Goal: Use online tool/utility: Use online tool/utility

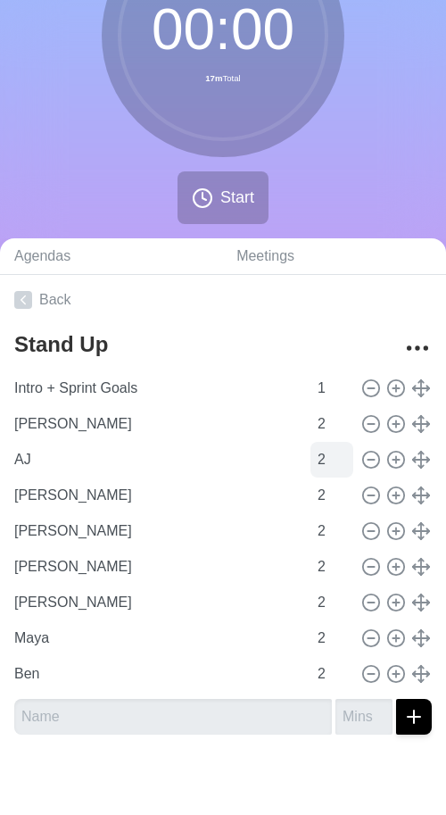
scroll to position [147, 0]
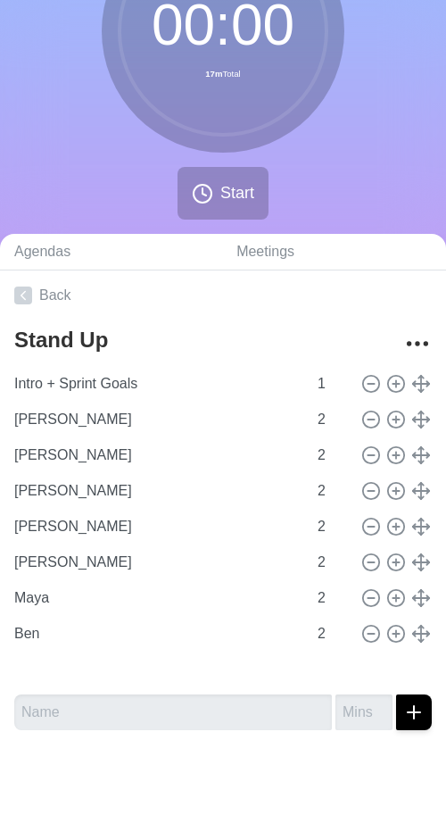
type input "[PERSON_NAME]"
type input "Maya"
type input "Ben"
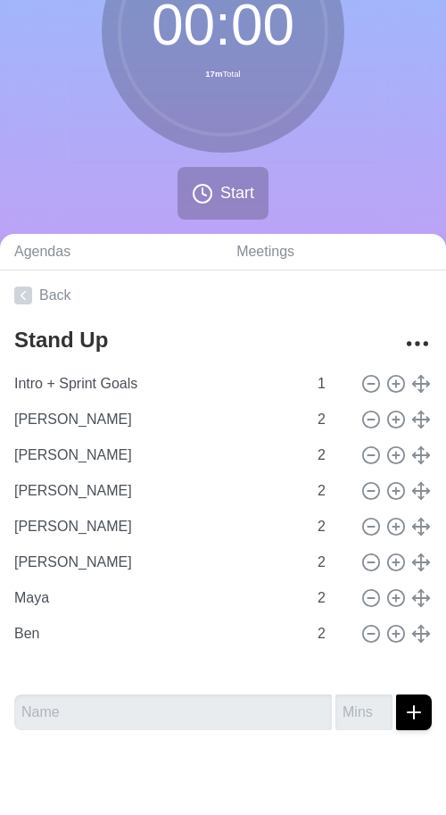
type input "AJ"
type input "[PERSON_NAME]"
type input "Ben"
type input "AJ"
type input "[PERSON_NAME]"
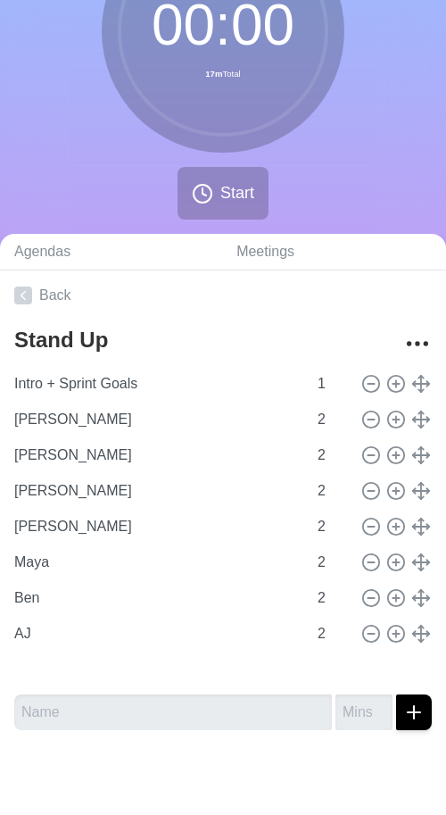
type input "Maya"
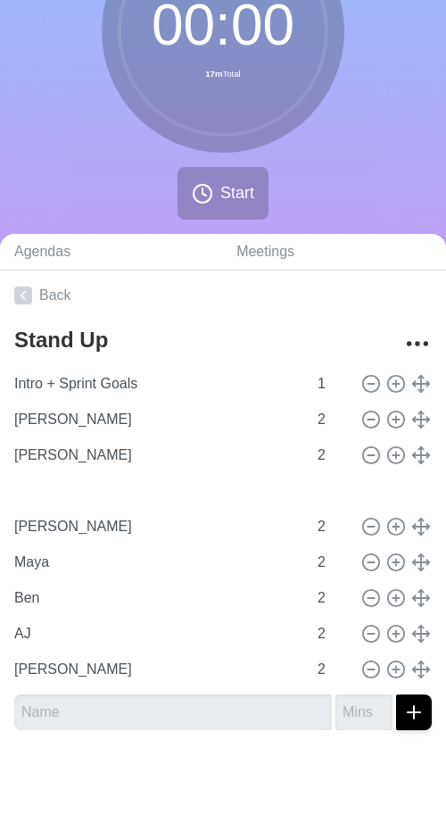
type input "[PERSON_NAME]"
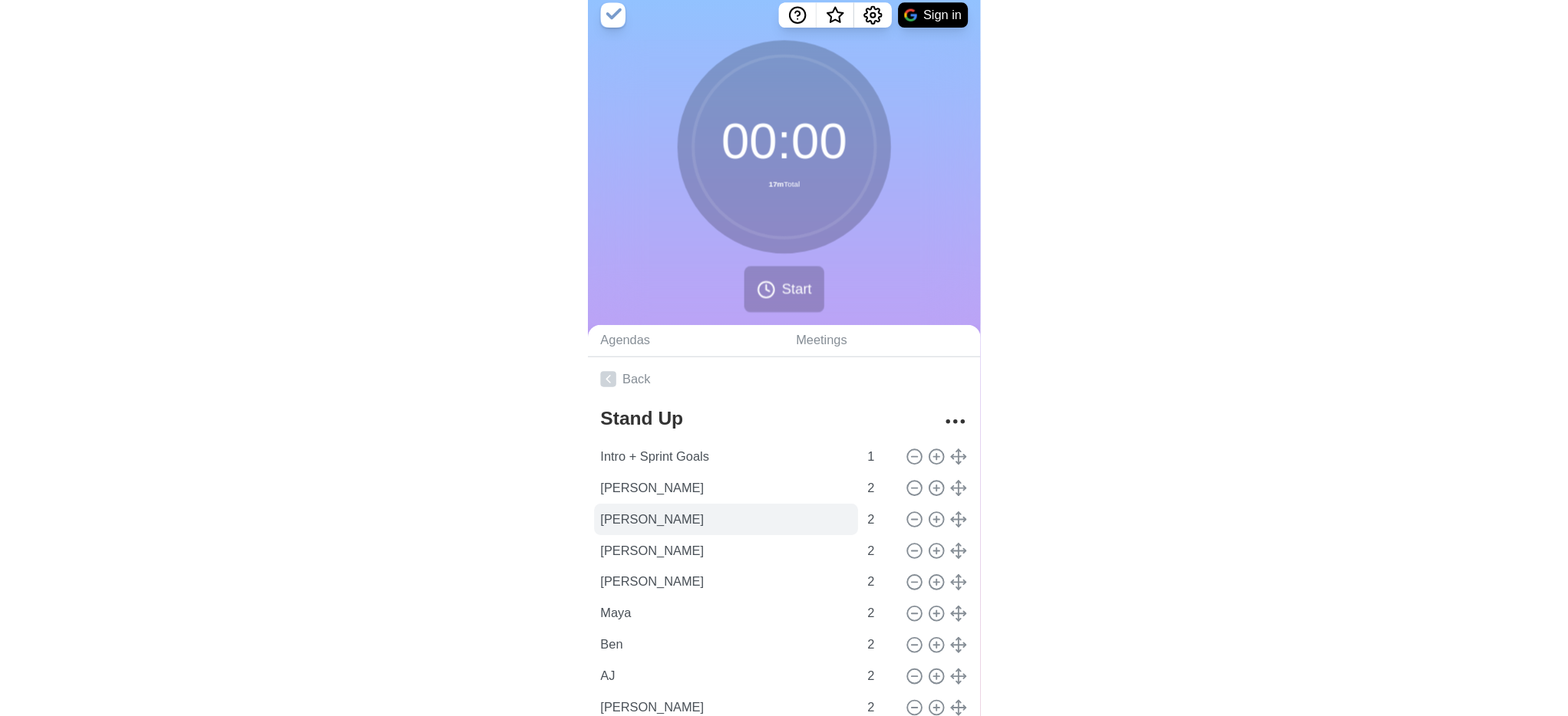
scroll to position [0, 0]
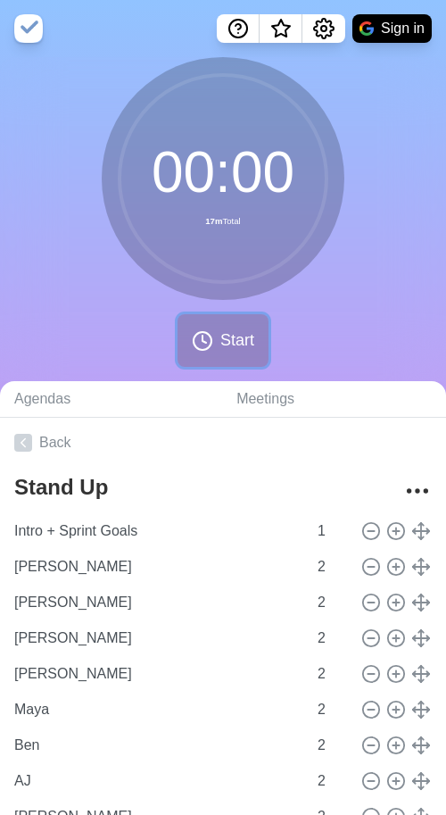
click at [244, 343] on span "Start" at bounding box center [237, 340] width 34 height 24
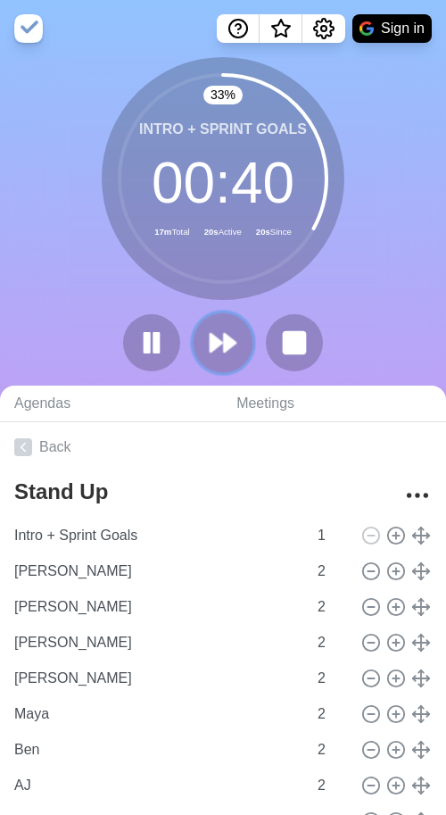
click at [231, 352] on icon at bounding box center [223, 342] width 30 height 30
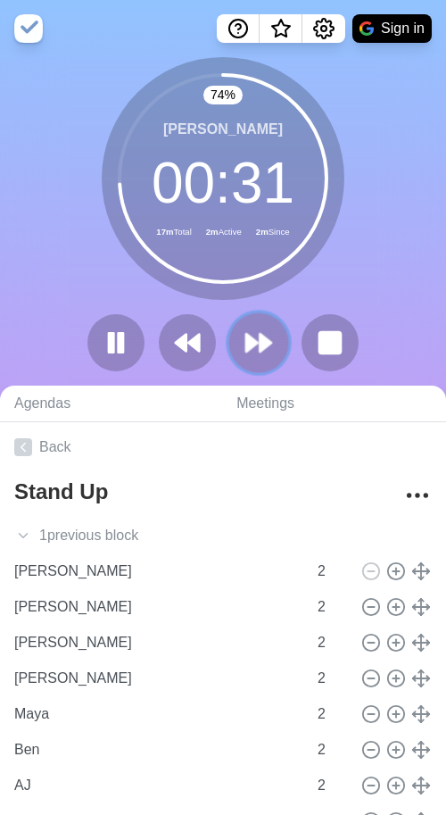
click at [265, 351] on icon at bounding box center [259, 342] width 30 height 30
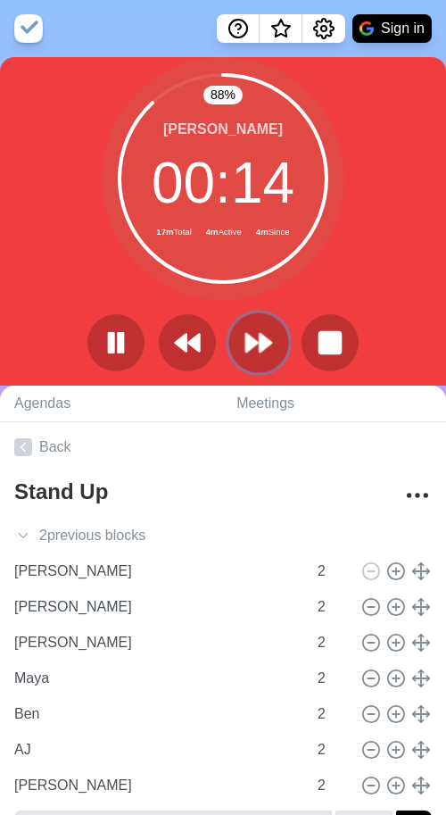
click at [260, 340] on polygon at bounding box center [266, 343] width 12 height 18
